Goal: Information Seeking & Learning: Learn about a topic

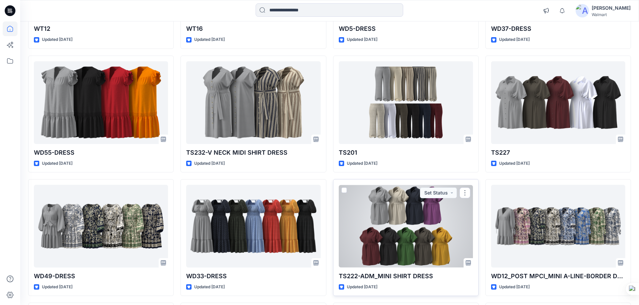
scroll to position [1637, 0]
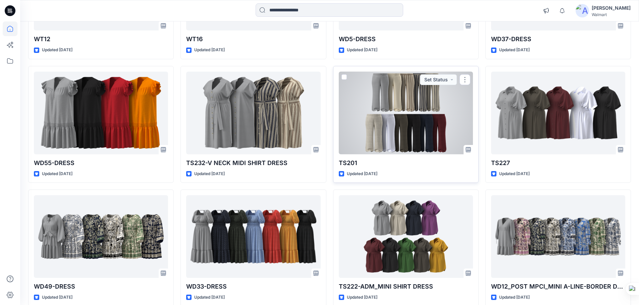
click at [396, 117] on div at bounding box center [406, 113] width 134 height 83
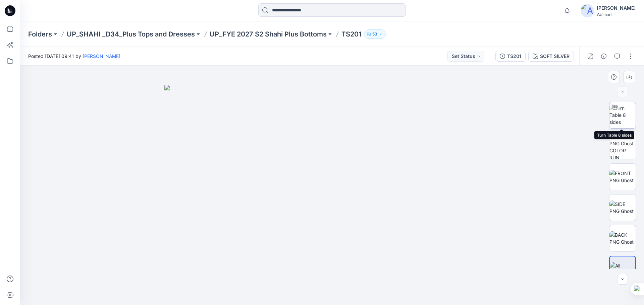
click at [617, 120] on img at bounding box center [622, 115] width 26 height 21
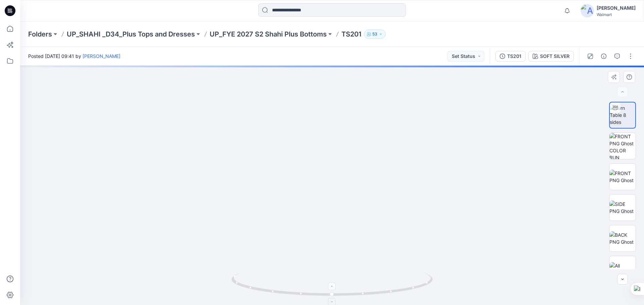
drag, startPoint x: 396, startPoint y: 191, endPoint x: 393, endPoint y: 278, distance: 86.9
click at [393, 278] on div at bounding box center [332, 186] width 624 height 240
drag, startPoint x: 390, startPoint y: 271, endPoint x: 385, endPoint y: 243, distance: 28.7
drag, startPoint x: 374, startPoint y: 193, endPoint x: 366, endPoint y: 162, distance: 32.0
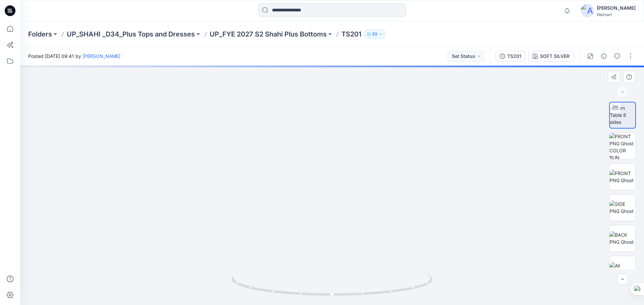
drag, startPoint x: 361, startPoint y: 223, endPoint x: 365, endPoint y: 97, distance: 126.5
drag, startPoint x: 395, startPoint y: 235, endPoint x: 382, endPoint y: 139, distance: 96.1
drag, startPoint x: 400, startPoint y: 245, endPoint x: 419, endPoint y: 32, distance: 213.8
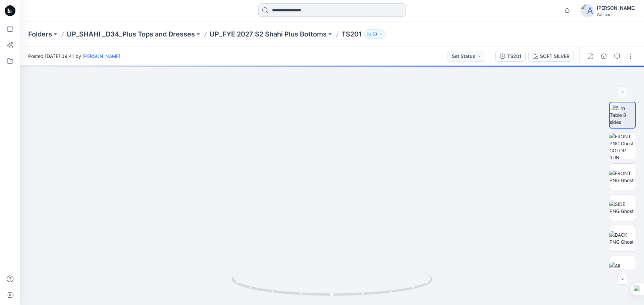
click at [419, 33] on div "Folders UP_SHAHI _D34_Plus Tops and Dresses UP_FYE 2027 S2 Shahi Plus Bottoms T…" at bounding box center [332, 163] width 624 height 284
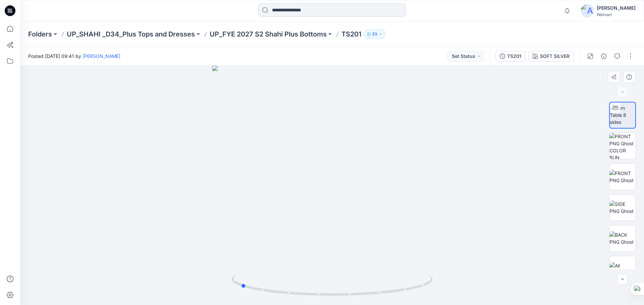
drag, startPoint x: 359, startPoint y: 294, endPoint x: 287, endPoint y: 271, distance: 75.5
click at [271, 276] on icon at bounding box center [332, 285] width 203 height 25
drag, startPoint x: 376, startPoint y: 179, endPoint x: 376, endPoint y: 276, distance: 96.9
click at [376, 287] on div at bounding box center [332, 186] width 624 height 240
drag, startPoint x: 387, startPoint y: 129, endPoint x: 393, endPoint y: 224, distance: 95.7
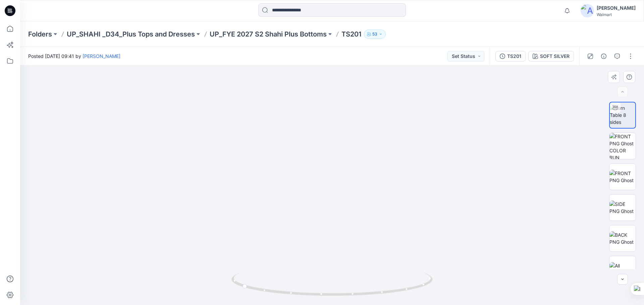
drag, startPoint x: 400, startPoint y: 209, endPoint x: 402, endPoint y: 184, distance: 24.5
drag, startPoint x: 404, startPoint y: 231, endPoint x: 405, endPoint y: 201, distance: 29.5
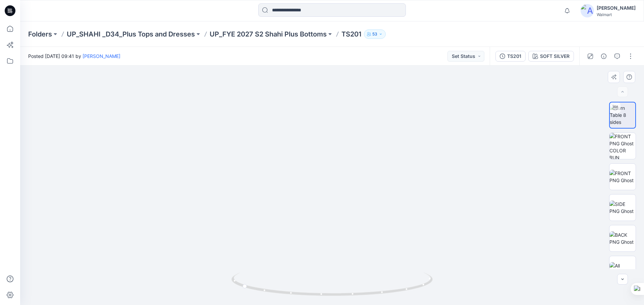
drag, startPoint x: 405, startPoint y: 216, endPoint x: 404, endPoint y: 202, distance: 13.5
drag, startPoint x: 405, startPoint y: 222, endPoint x: 403, endPoint y: 208, distance: 14.6
drag, startPoint x: 403, startPoint y: 208, endPoint x: 402, endPoint y: 211, distance: 3.5
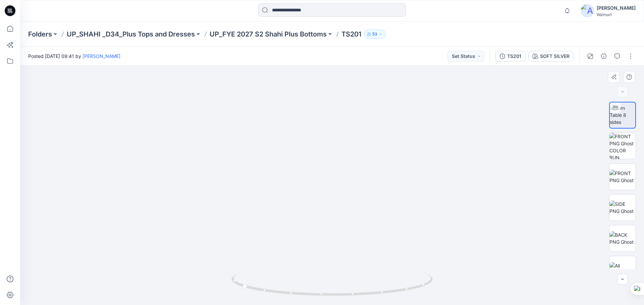
drag, startPoint x: 402, startPoint y: 212, endPoint x: 397, endPoint y: 238, distance: 27.0
drag, startPoint x: 367, startPoint y: 296, endPoint x: 453, endPoint y: 291, distance: 86.0
click at [453, 291] on div at bounding box center [332, 186] width 624 height 240
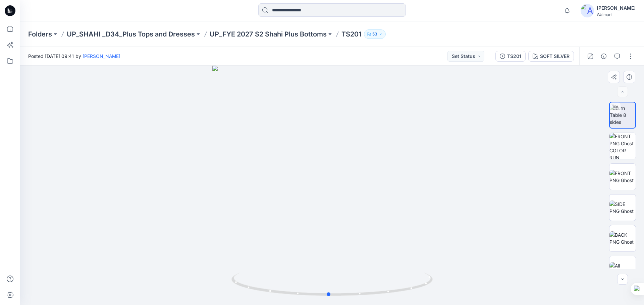
drag, startPoint x: 362, startPoint y: 210, endPoint x: 362, endPoint y: 198, distance: 12.1
click at [362, 198] on div at bounding box center [332, 186] width 624 height 240
drag, startPoint x: 352, startPoint y: 234, endPoint x: 367, endPoint y: 123, distance: 111.7
click at [367, 123] on img at bounding box center [332, 50] width 610 height 512
drag, startPoint x: 373, startPoint y: 143, endPoint x: 376, endPoint y: -19, distance: 162.0
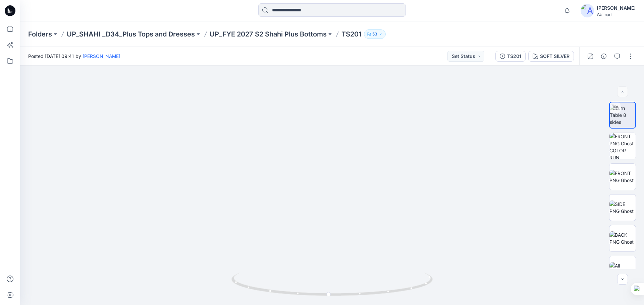
click at [376, 0] on html "Notifications Your style 016551_SIZE SET_BRODARIE ANGALIS BLOUSE-14-08-2025 is …" at bounding box center [322, 152] width 644 height 305
drag, startPoint x: 380, startPoint y: 104, endPoint x: 382, endPoint y: 117, distance: 13.0
click at [382, 117] on img at bounding box center [332, 6] width 610 height 597
drag, startPoint x: 378, startPoint y: 190, endPoint x: 378, endPoint y: 235, distance: 44.3
click at [378, 235] on img at bounding box center [332, 30] width 610 height 552
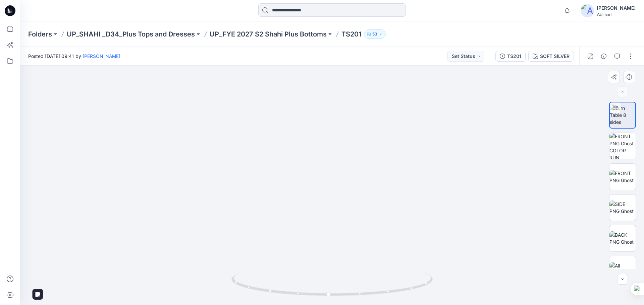
drag, startPoint x: 369, startPoint y: 168, endPoint x: 368, endPoint y: 220, distance: 52.3
click at [368, 220] on img at bounding box center [332, 37] width 610 height 536
drag, startPoint x: 371, startPoint y: 191, endPoint x: 371, endPoint y: 145, distance: 45.9
click at [371, 189] on img at bounding box center [332, 95] width 610 height 420
click at [374, 200] on img at bounding box center [332, 119] width 610 height 374
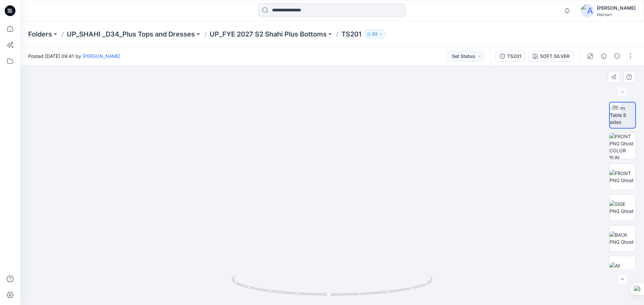
drag, startPoint x: 418, startPoint y: 240, endPoint x: 359, endPoint y: 231, distance: 59.6
drag, startPoint x: 402, startPoint y: 291, endPoint x: 317, endPoint y: 284, distance: 84.8
click at [317, 284] on icon at bounding box center [332, 285] width 203 height 25
drag, startPoint x: 359, startPoint y: 261, endPoint x: 362, endPoint y: 250, distance: 11.6
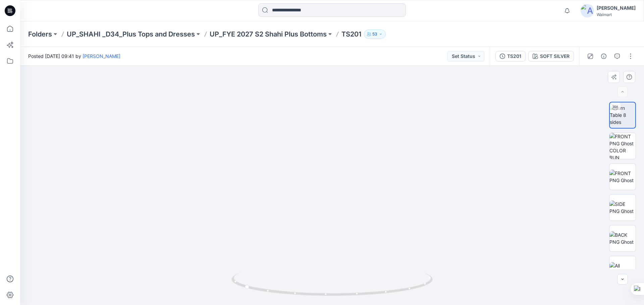
drag, startPoint x: 361, startPoint y: 246, endPoint x: 369, endPoint y: 215, distance: 32.4
drag, startPoint x: 367, startPoint y: 247, endPoint x: 369, endPoint y: 150, distance: 96.6
click at [369, 150] on img at bounding box center [332, 98] width 425 height 413
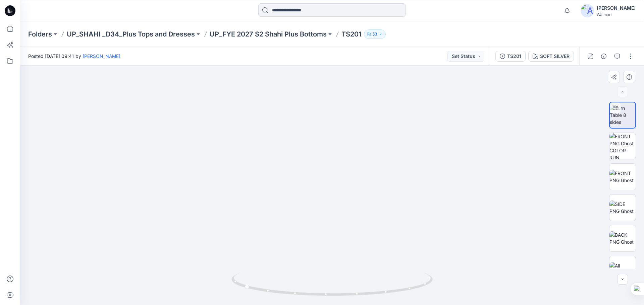
drag, startPoint x: 364, startPoint y: 199, endPoint x: 371, endPoint y: 236, distance: 37.0
click at [371, 236] on img at bounding box center [332, 117] width 425 height 377
drag, startPoint x: 349, startPoint y: 154, endPoint x: 349, endPoint y: 205, distance: 50.3
click at [349, 205] on img at bounding box center [332, 176] width 332 height 257
click at [15, 12] on icon at bounding box center [10, 10] width 11 height 11
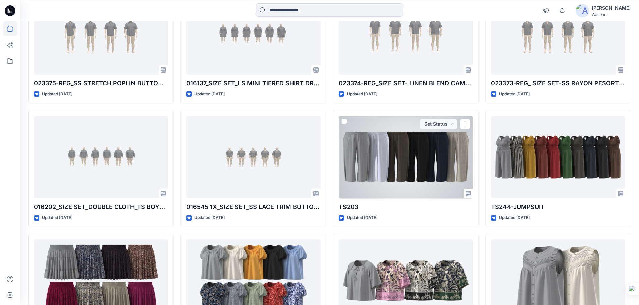
scroll to position [671, 0]
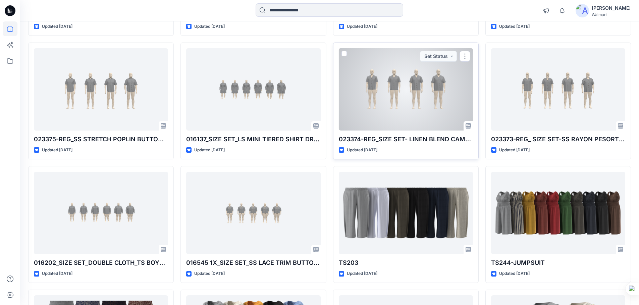
click at [424, 82] on div at bounding box center [406, 89] width 134 height 83
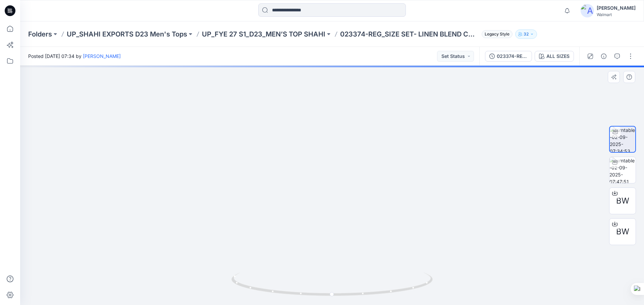
drag, startPoint x: 240, startPoint y: 172, endPoint x: 345, endPoint y: 207, distance: 109.9
click at [345, 207] on img at bounding box center [347, 100] width 654 height 412
drag, startPoint x: 426, startPoint y: 215, endPoint x: 306, endPoint y: 217, distance: 120.4
click at [302, 217] on img at bounding box center [317, 100] width 654 height 412
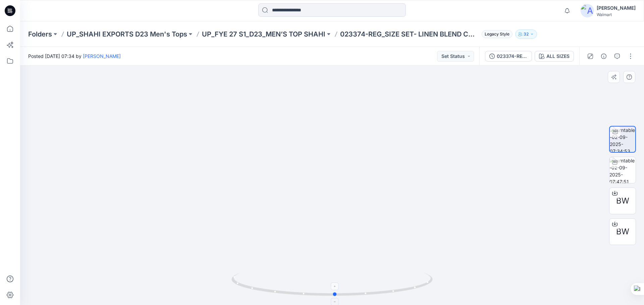
click at [415, 290] on icon at bounding box center [332, 285] width 203 height 25
drag, startPoint x: 425, startPoint y: 202, endPoint x: 343, endPoint y: 184, distance: 84.8
click at [343, 184] on img at bounding box center [332, 101] width 620 height 408
drag, startPoint x: 505, startPoint y: 193, endPoint x: 497, endPoint y: 193, distance: 7.7
click at [497, 193] on img at bounding box center [332, 99] width 620 height 412
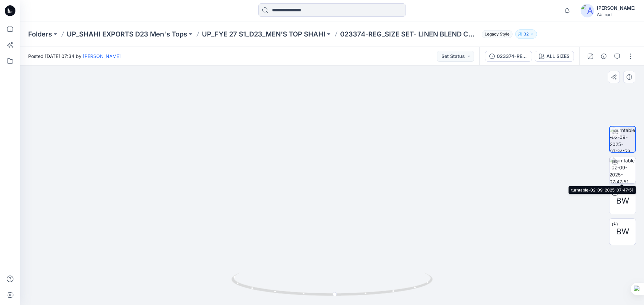
click at [623, 170] on img at bounding box center [622, 170] width 26 height 26
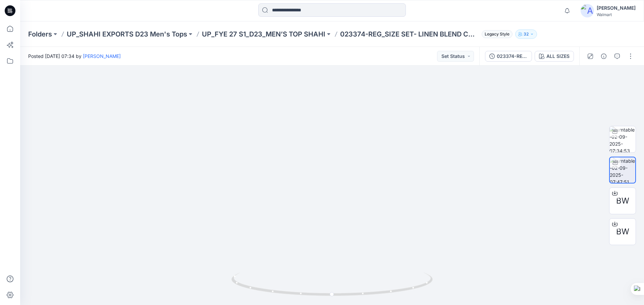
click at [8, 9] on icon at bounding box center [8, 8] width 1 height 0
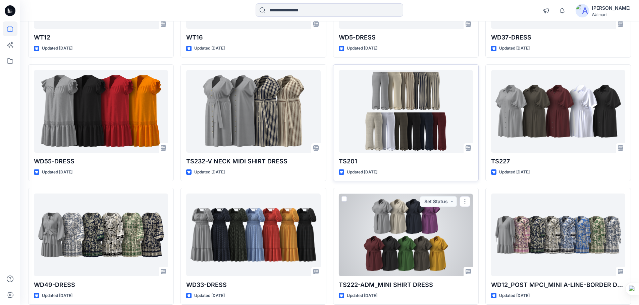
scroll to position [1635, 0]
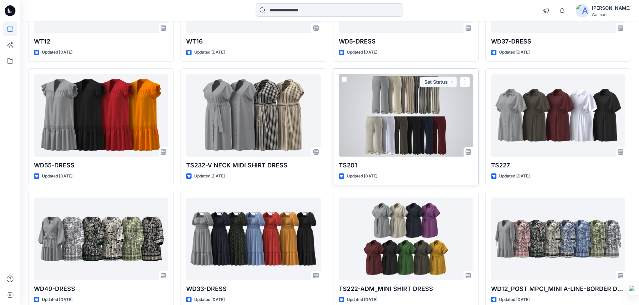
click at [414, 115] on div at bounding box center [406, 115] width 134 height 83
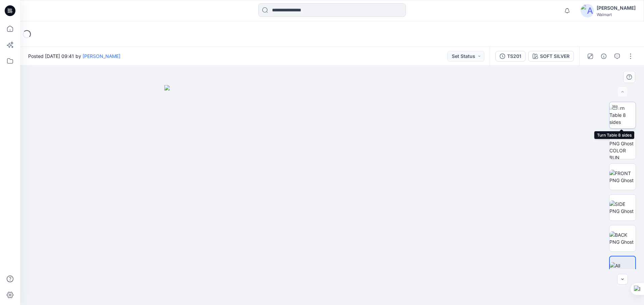
click at [616, 118] on img at bounding box center [622, 115] width 26 height 21
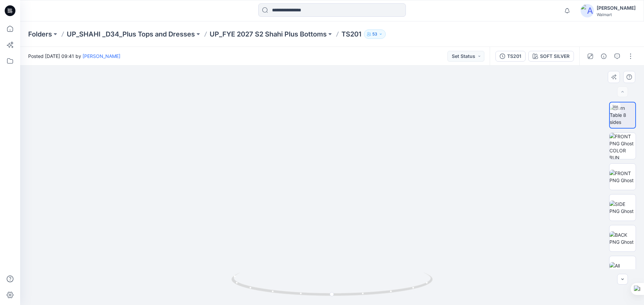
drag, startPoint x: 358, startPoint y: 193, endPoint x: 357, endPoint y: 131, distance: 61.7
click at [357, 131] on img at bounding box center [332, 93] width 425 height 425
drag, startPoint x: 341, startPoint y: 104, endPoint x: 386, endPoint y: 140, distance: 58.1
drag, startPoint x: 390, startPoint y: 92, endPoint x: 384, endPoint y: 213, distance: 121.2
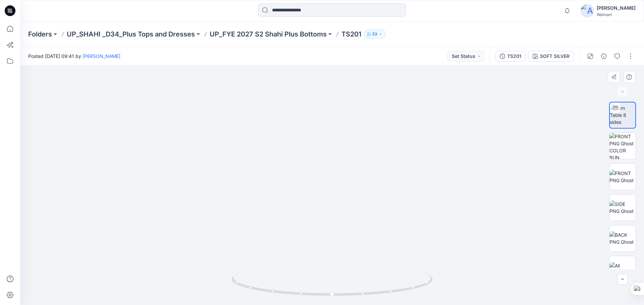
drag, startPoint x: 384, startPoint y: 198, endPoint x: 385, endPoint y: 153, distance: 45.9
click at [384, 210] on img at bounding box center [342, 34] width 887 height 541
drag, startPoint x: 390, startPoint y: 173, endPoint x: 390, endPoint y: 186, distance: 12.4
click at [392, 188] on img at bounding box center [342, 40] width 887 height 529
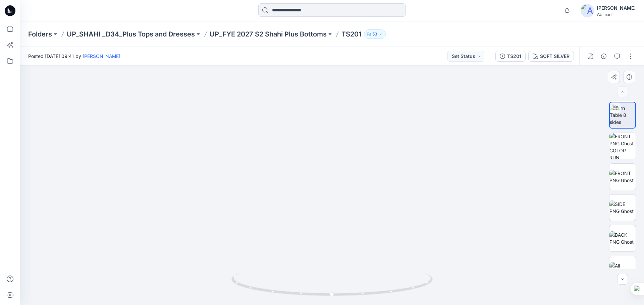
drag, startPoint x: 346, startPoint y: 261, endPoint x: 349, endPoint y: 87, distance: 173.4
click at [349, 87] on img at bounding box center [335, 50] width 702 height 509
drag, startPoint x: 361, startPoint y: 250, endPoint x: 363, endPoint y: 177, distance: 73.1
click at [363, 177] on img at bounding box center [331, 46] width 517 height 517
click at [539, 184] on img at bounding box center [331, 46] width 517 height 517
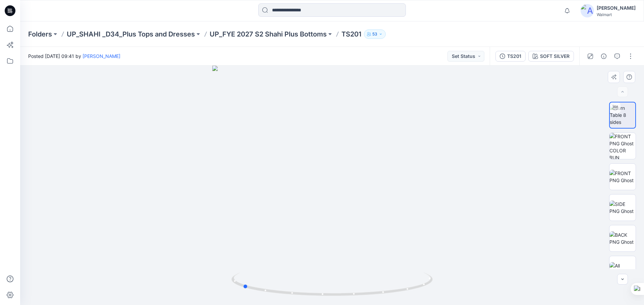
drag, startPoint x: 357, startPoint y: 297, endPoint x: 347, endPoint y: 230, distance: 67.5
click at [267, 288] on icon at bounding box center [332, 285] width 203 height 25
drag, startPoint x: 362, startPoint y: 244, endPoint x: 362, endPoint y: 252, distance: 8.4
click at [353, 285] on div at bounding box center [332, 186] width 624 height 240
drag, startPoint x: 381, startPoint y: 145, endPoint x: 371, endPoint y: 306, distance: 160.9
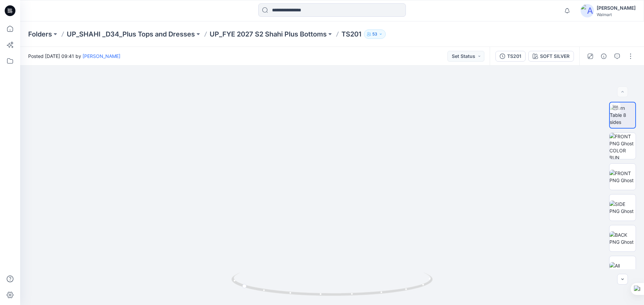
click at [371, 305] on html "Notifications Your style 016551_SIZE SET_BRODARIE ANGALIS BLOUSE-14-08-2025 is …" at bounding box center [322, 152] width 644 height 305
drag, startPoint x: 381, startPoint y: 279, endPoint x: 379, endPoint y: 290, distance: 11.2
click at [379, 290] on div at bounding box center [332, 186] width 624 height 240
drag, startPoint x: 379, startPoint y: 228, endPoint x: 377, endPoint y: 233, distance: 5.1
click at [379, 280] on div at bounding box center [332, 186] width 624 height 240
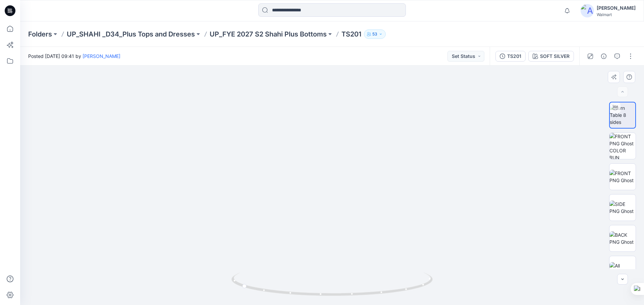
click at [383, 262] on img at bounding box center [306, 5] width 1073 height 601
